Goal: Check status

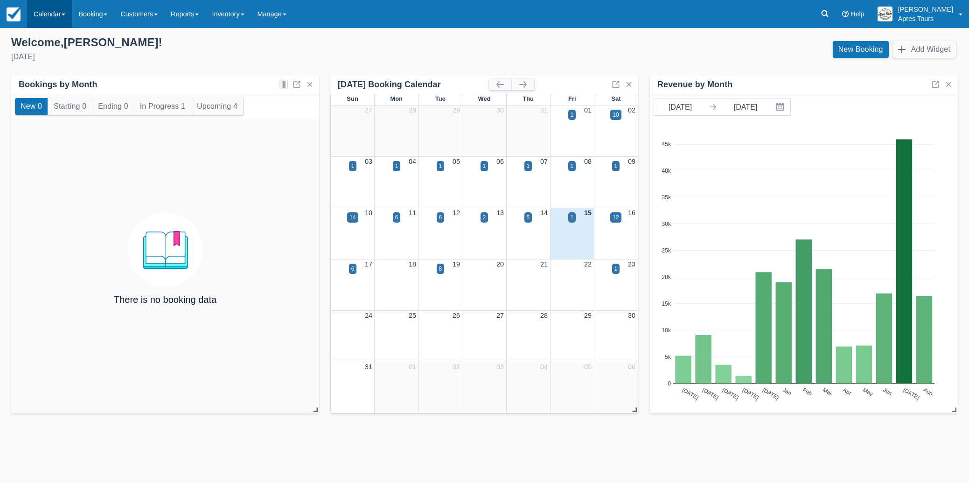
click at [53, 14] on link "Calendar" at bounding box center [49, 14] width 45 height 28
click at [53, 91] on link "Month" at bounding box center [65, 88] width 74 height 20
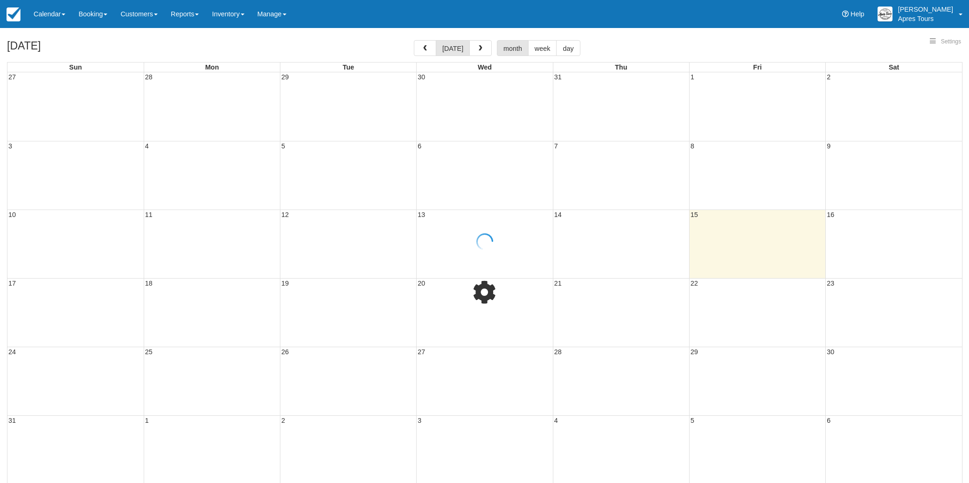
select select
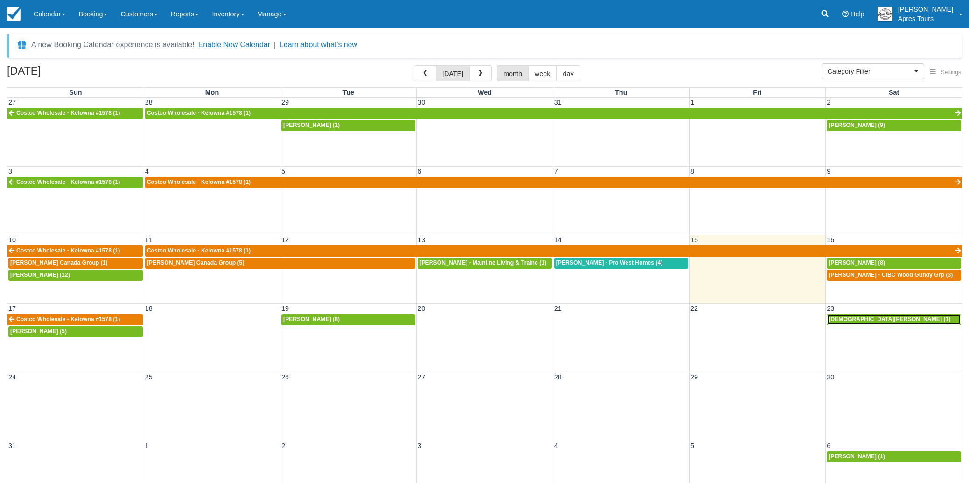
click at [862, 320] on span "Christian Santos (1)" at bounding box center [889, 319] width 122 height 7
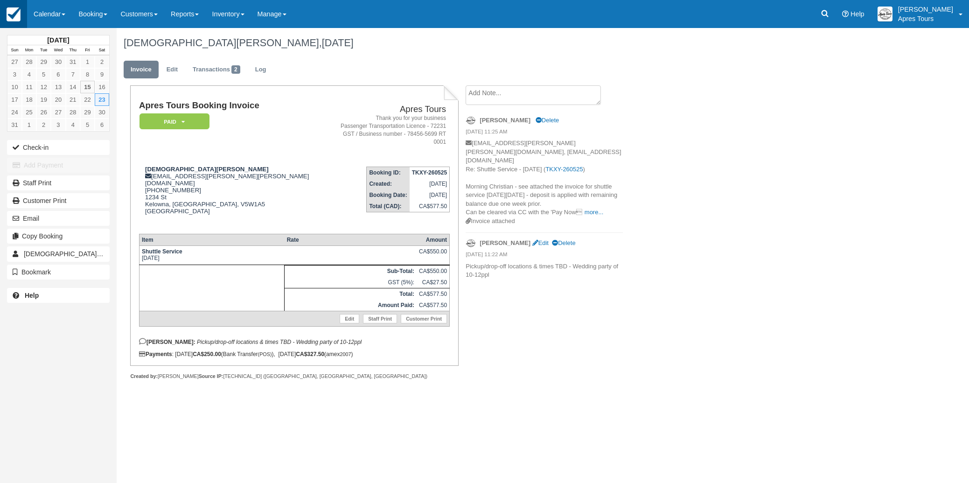
click at [17, 17] on img at bounding box center [14, 14] width 14 height 14
